Goal: Navigation & Orientation: Find specific page/section

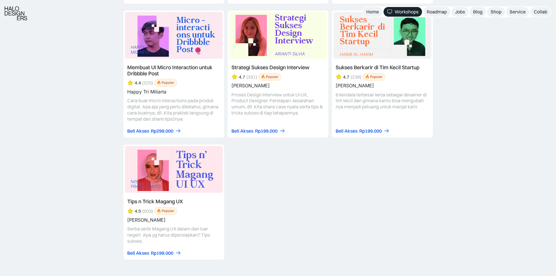
scroll to position [2389, 0]
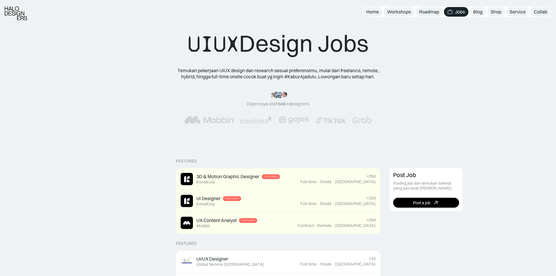
scroll to position [57, 0]
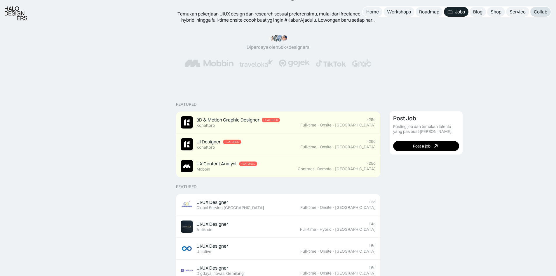
click at [546, 12] on div "Collab" at bounding box center [539, 12] width 13 height 6
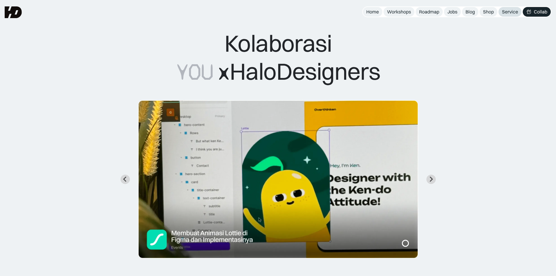
click at [505, 12] on div "Service" at bounding box center [510, 12] width 16 height 6
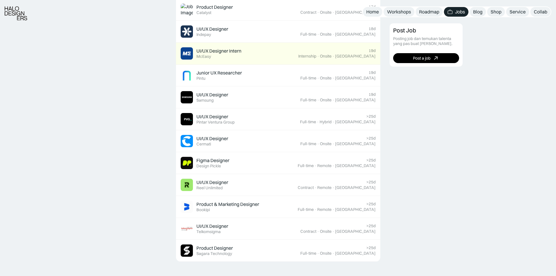
scroll to position [339, 0]
click at [241, 206] on div "Product & Marketing Designer" at bounding box center [227, 204] width 63 height 6
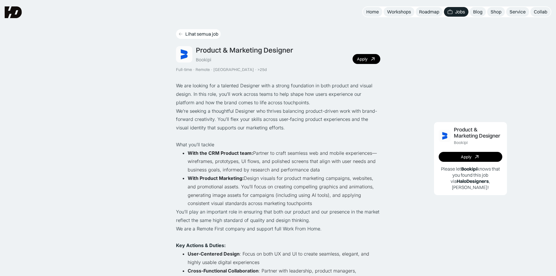
click at [181, 35] on icon at bounding box center [180, 33] width 5 height 5
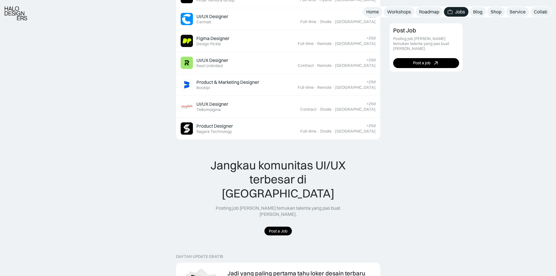
scroll to position [461, 0]
